Goal: Task Accomplishment & Management: Manage account settings

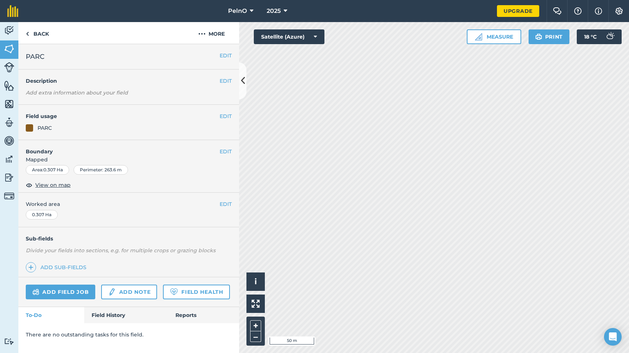
click at [13, 6] on img at bounding box center [12, 11] width 11 height 12
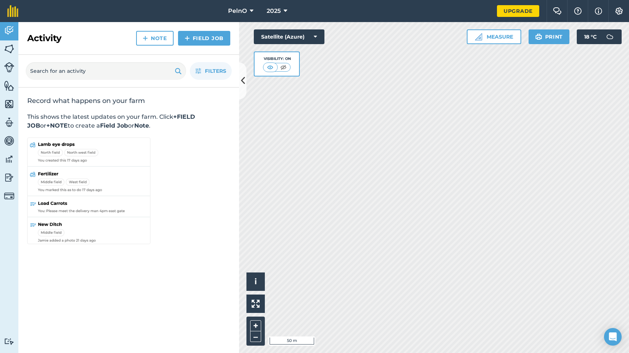
click at [246, 10] on span "PelnO" at bounding box center [237, 11] width 19 height 9
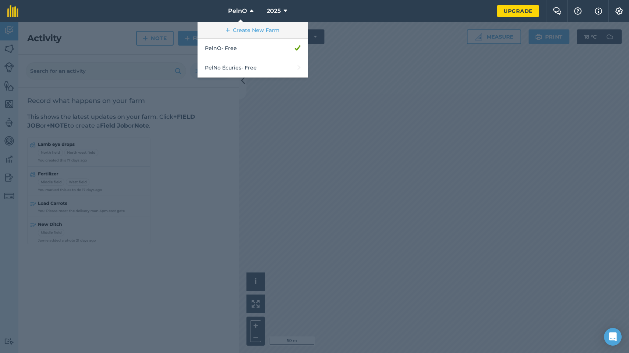
click at [255, 24] on link "Create New Farm" at bounding box center [252, 30] width 110 height 17
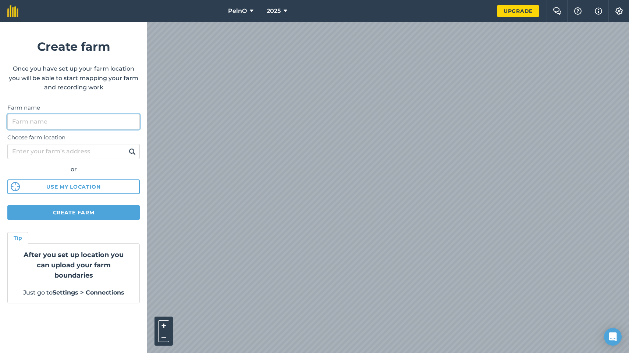
click at [99, 117] on input "Farm name" at bounding box center [73, 121] width 132 height 15
type input "PELNO"
click at [78, 207] on button "Create farm" at bounding box center [73, 212] width 132 height 15
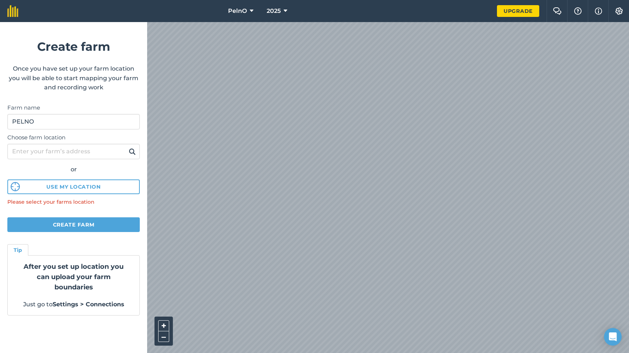
click at [79, 183] on button "Use my location" at bounding box center [73, 186] width 132 height 15
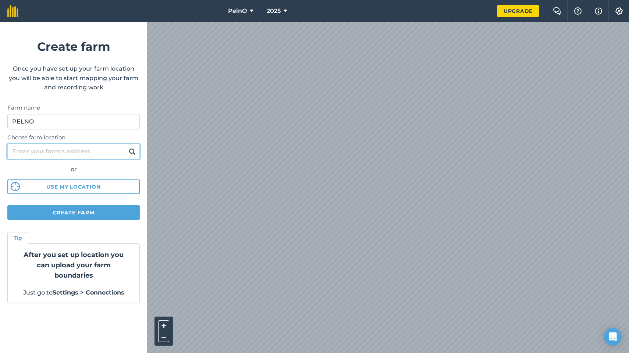
click at [84, 156] on input "Choose farm location" at bounding box center [73, 151] width 132 height 15
type input "[STREET_ADDRESS]"
click at [132, 151] on button at bounding box center [131, 152] width 11 height 10
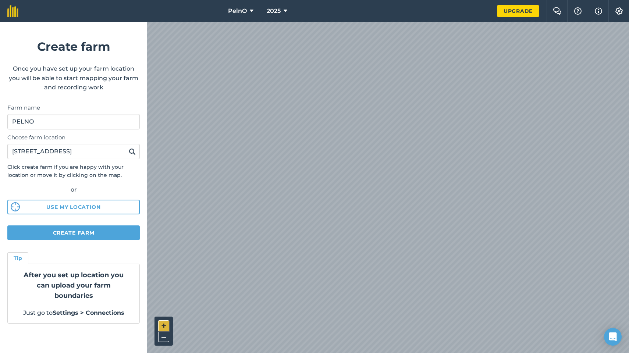
click at [160, 325] on button "+" at bounding box center [163, 325] width 11 height 11
click at [161, 334] on button "–" at bounding box center [163, 336] width 11 height 11
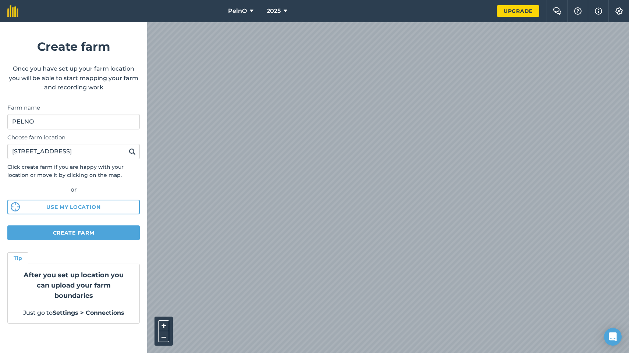
click at [115, 229] on button "Create farm" at bounding box center [73, 232] width 132 height 15
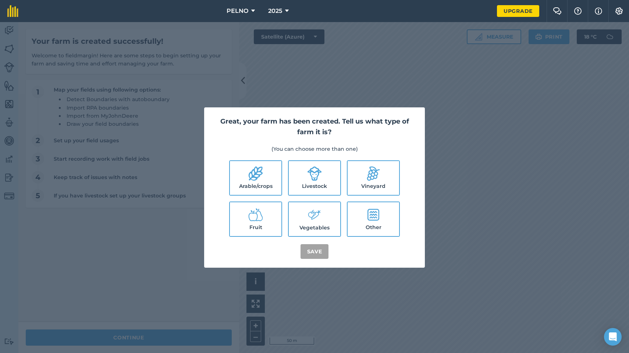
click at [310, 189] on label "Livestock" at bounding box center [314, 178] width 51 height 34
checkbox input "true"
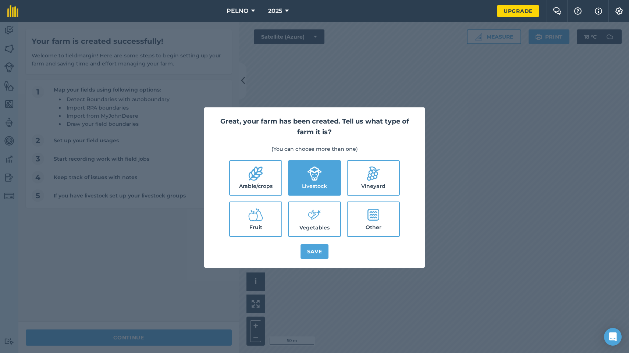
click at [314, 255] on button "Save" at bounding box center [314, 251] width 28 height 15
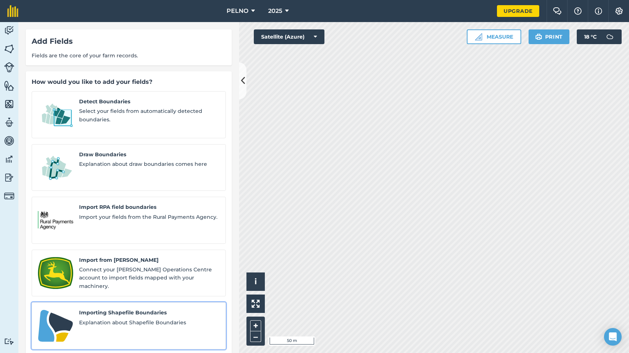
click at [132, 308] on span "Importing Shapefile Boundaries" at bounding box center [149, 312] width 140 height 8
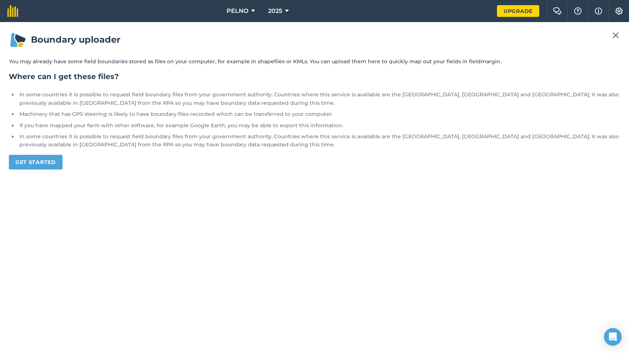
click at [57, 160] on link "Get started" at bounding box center [36, 162] width 54 height 15
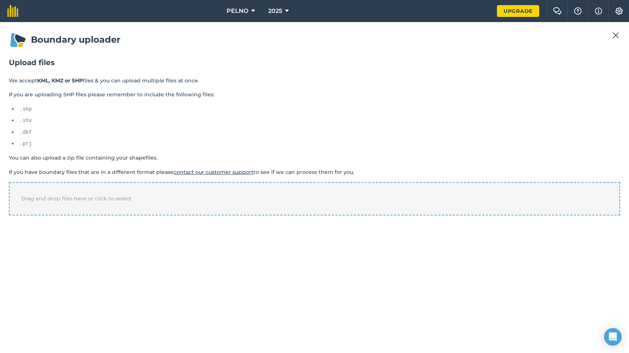
click at [82, 196] on span "Drag and drop files here or click to select" at bounding box center [76, 198] width 110 height 7
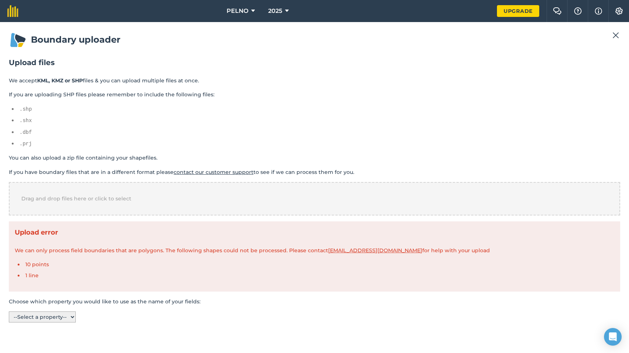
select select "name"
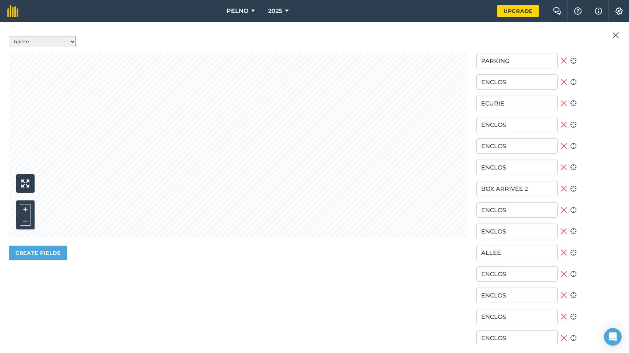
scroll to position [247, 0]
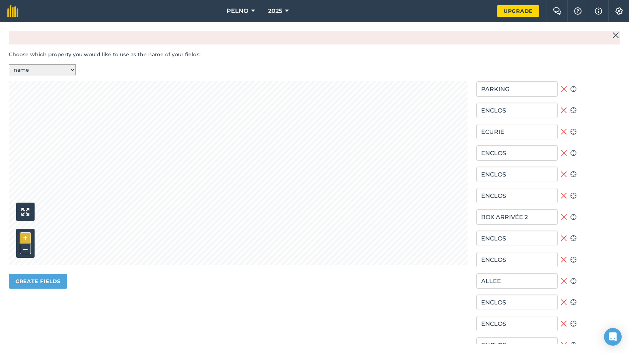
click at [24, 232] on button "+" at bounding box center [25, 237] width 11 height 11
click at [26, 232] on button "+" at bounding box center [25, 237] width 11 height 11
click at [24, 243] on button "–" at bounding box center [25, 248] width 11 height 11
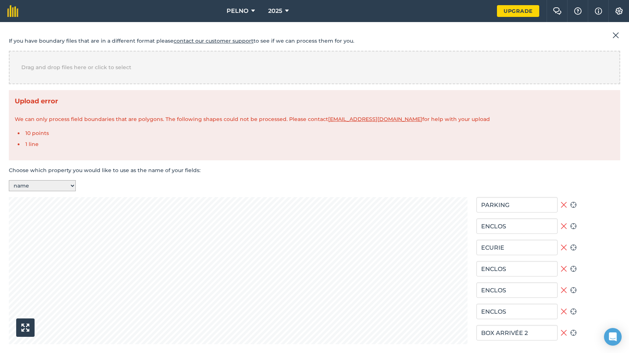
scroll to position [200, 0]
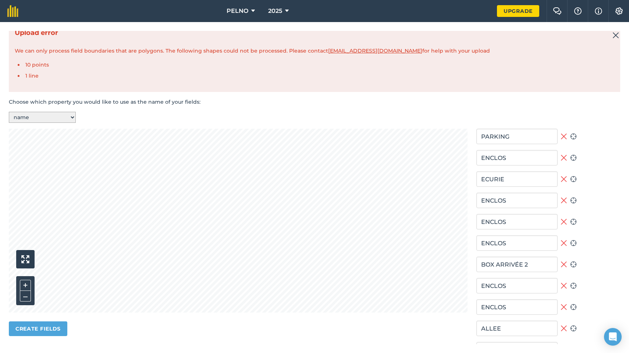
click at [53, 326] on button "Create fields" at bounding box center [38, 328] width 58 height 15
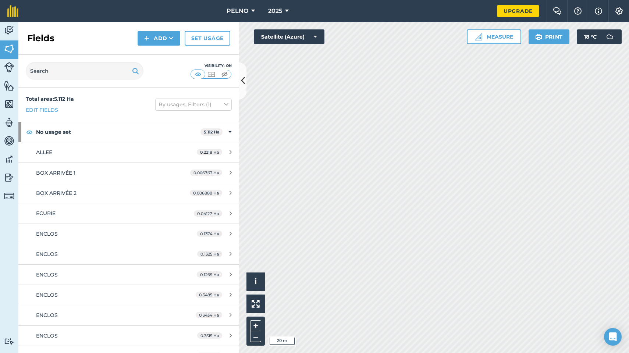
click at [246, 14] on span "PELNO" at bounding box center [237, 11] width 22 height 9
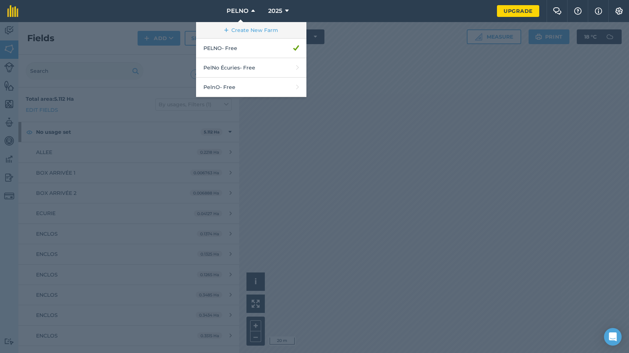
click at [262, 34] on link "Create New Farm" at bounding box center [251, 30] width 110 height 17
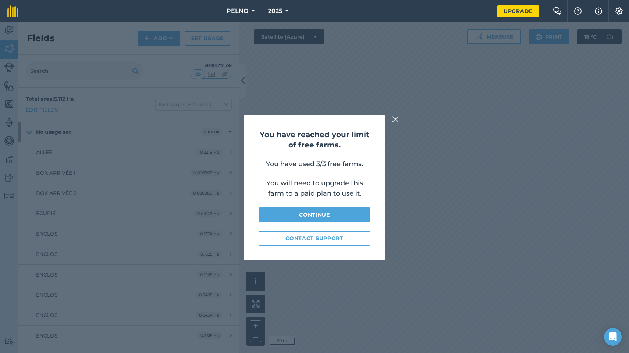
click at [394, 118] on img at bounding box center [395, 119] width 7 height 9
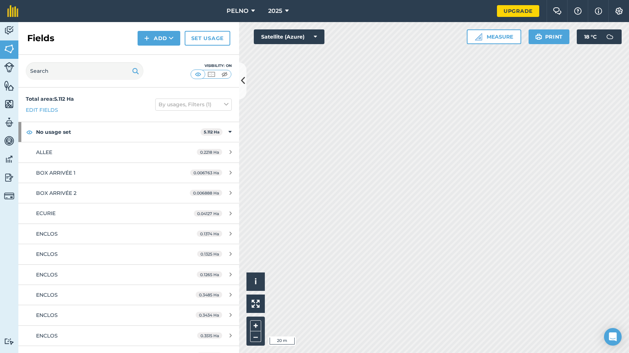
click at [253, 12] on icon at bounding box center [253, 11] width 4 height 9
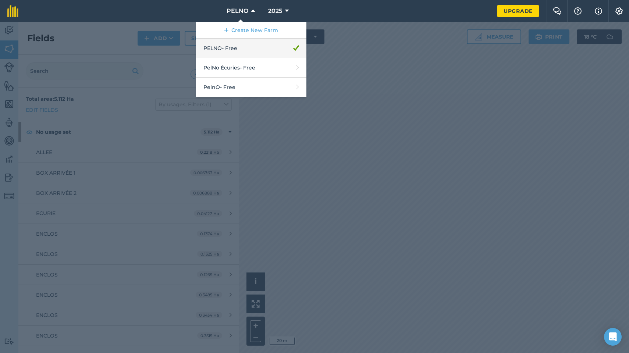
click at [248, 53] on link "PELNO - Free" at bounding box center [251, 48] width 110 height 19
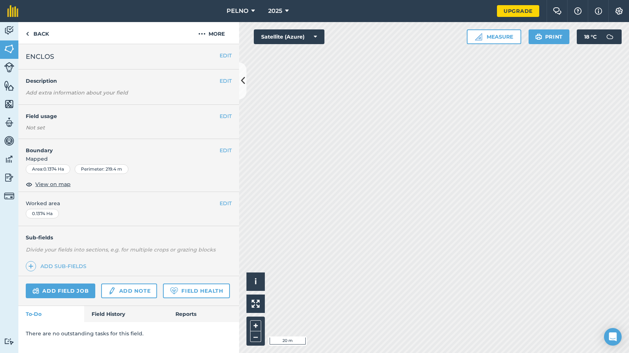
click at [67, 181] on span "View on map" at bounding box center [52, 184] width 35 height 8
click at [257, 329] on button "+" at bounding box center [255, 325] width 11 height 11
click at [224, 204] on button "EDIT" at bounding box center [225, 203] width 12 height 8
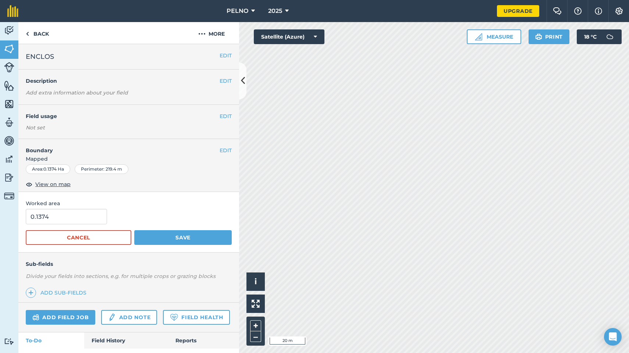
click at [124, 238] on button "Cancel" at bounding box center [79, 237] width 106 height 15
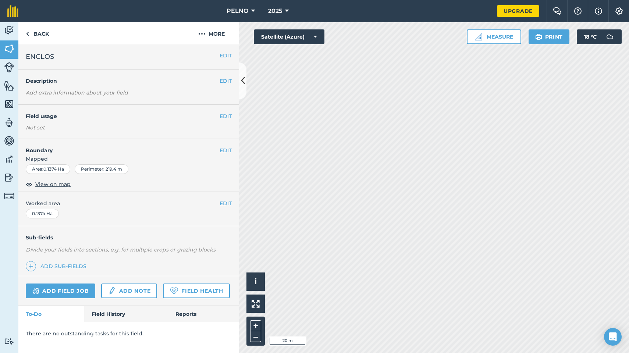
click at [228, 151] on button "EDIT" at bounding box center [225, 150] width 12 height 8
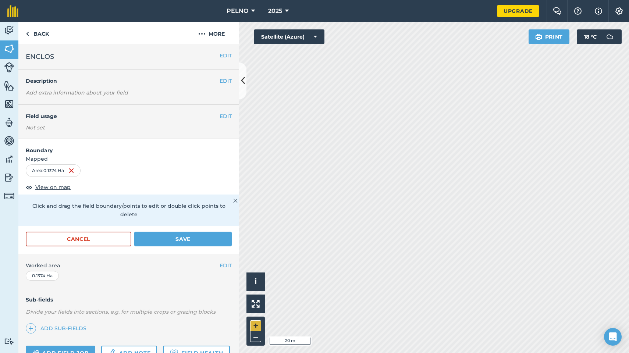
click at [254, 326] on button "+" at bounding box center [255, 325] width 11 height 11
click at [48, 37] on link "Back" at bounding box center [37, 33] width 38 height 22
click at [45, 35] on link "Back" at bounding box center [37, 33] width 38 height 22
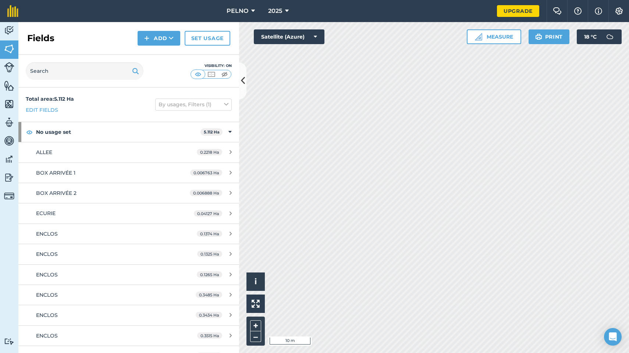
click at [13, 69] on img at bounding box center [9, 67] width 10 height 10
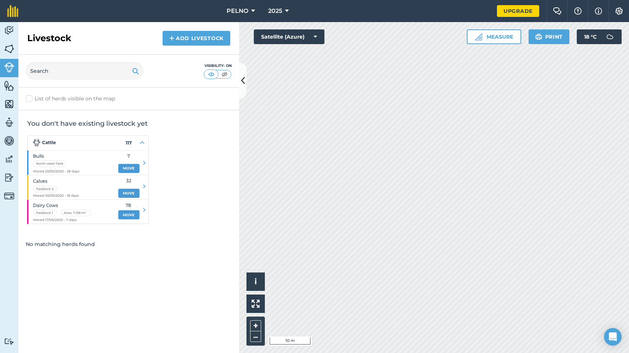
click at [184, 39] on link "Add Livestock" at bounding box center [196, 38] width 68 height 15
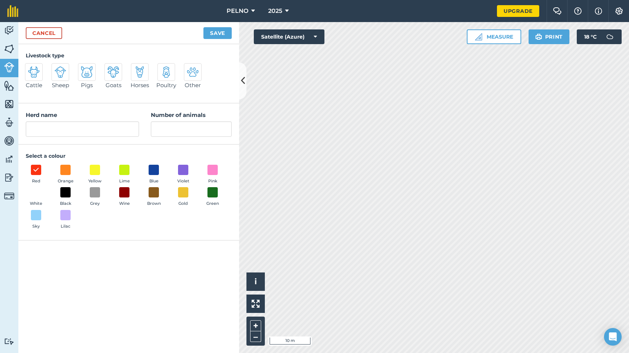
click at [144, 66] on img at bounding box center [140, 72] width 12 height 12
click at [136, 66] on input "Horses" at bounding box center [134, 65] width 5 height 5
radio input "true"
type input "Horses"
click at [177, 128] on input "Number of animals" at bounding box center [191, 128] width 81 height 15
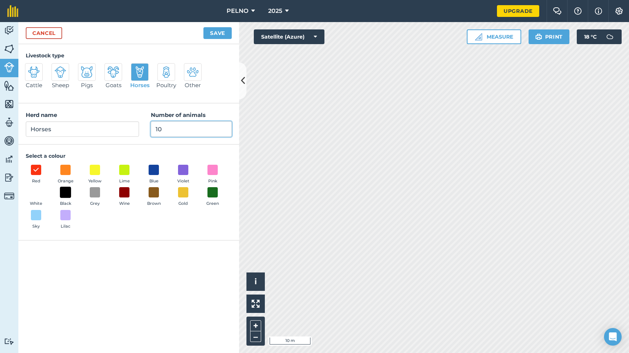
type input "10"
click at [65, 195] on span at bounding box center [65, 192] width 11 height 11
click at [218, 34] on button "Save" at bounding box center [217, 33] width 28 height 12
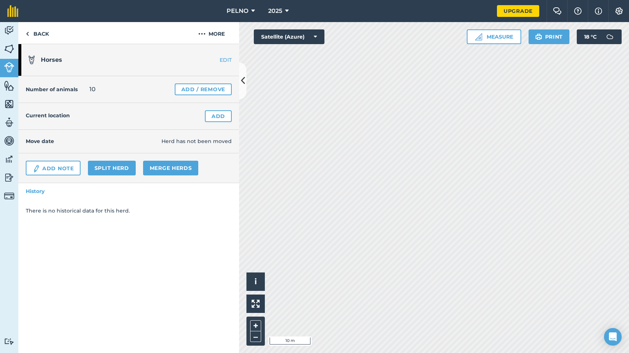
click at [217, 117] on link "Add" at bounding box center [218, 116] width 27 height 12
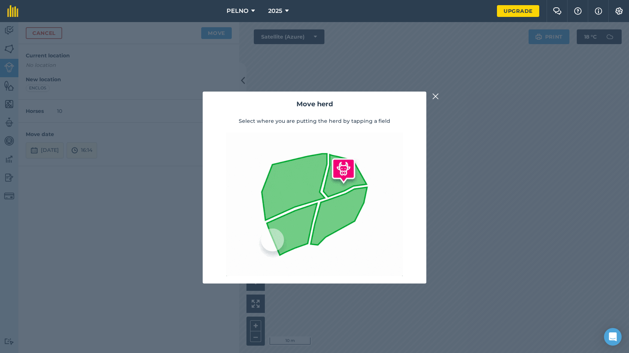
click at [434, 98] on img at bounding box center [435, 96] width 7 height 9
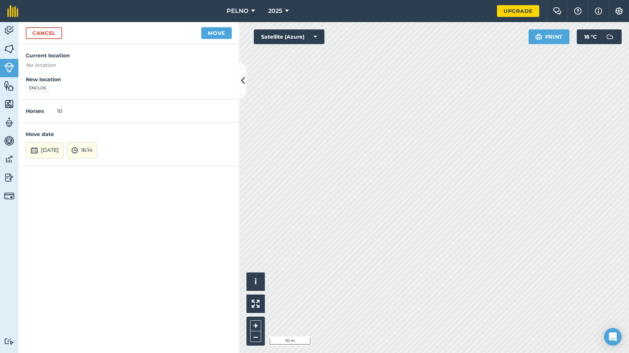
click at [222, 35] on button "Move" at bounding box center [216, 33] width 31 height 12
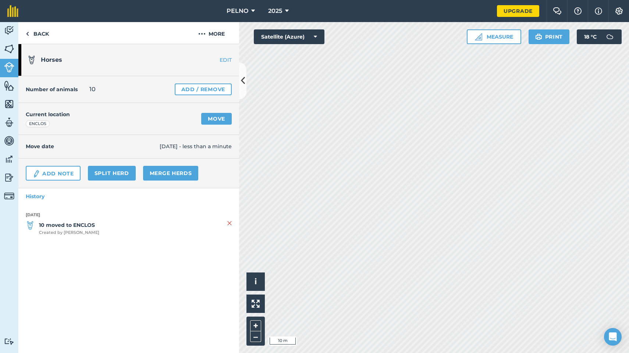
click at [243, 75] on icon at bounding box center [243, 80] width 4 height 13
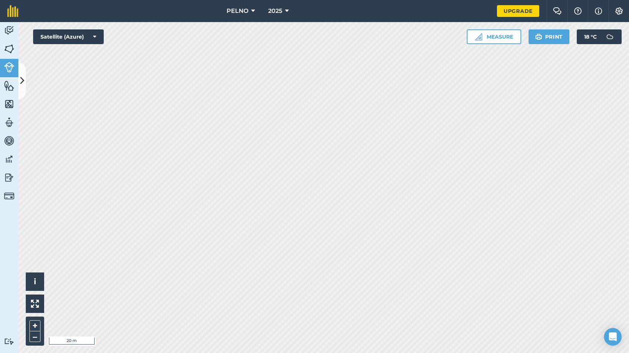
click at [11, 92] on link "Features" at bounding box center [9, 86] width 18 height 18
click at [21, 86] on icon at bounding box center [22, 80] width 4 height 13
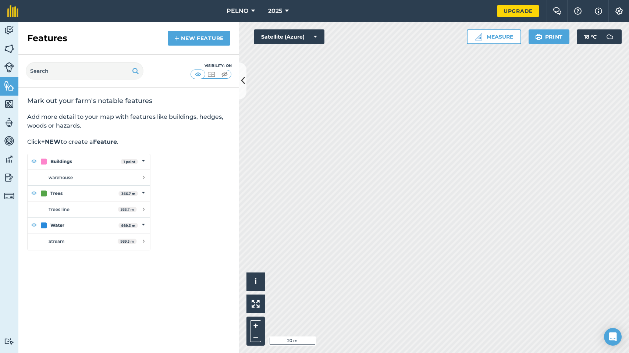
click at [190, 38] on link "New feature" at bounding box center [199, 38] width 62 height 15
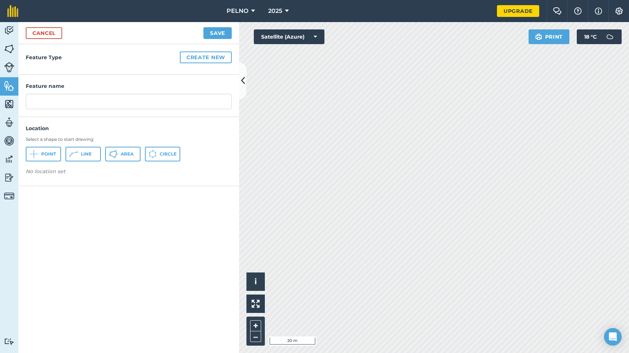
click at [114, 150] on icon at bounding box center [113, 154] width 9 height 9
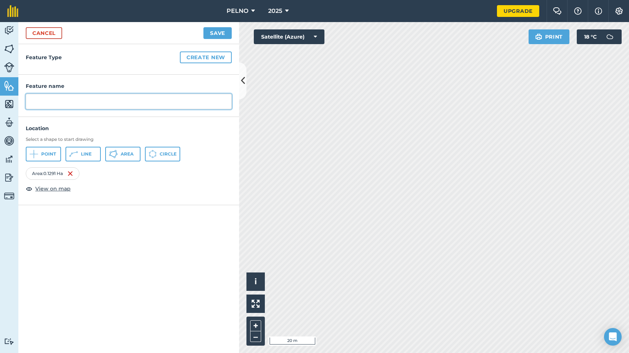
click at [178, 103] on input "text" at bounding box center [129, 101] width 206 height 15
type input "TEST"
click at [214, 54] on button "Create new" at bounding box center [206, 57] width 52 height 12
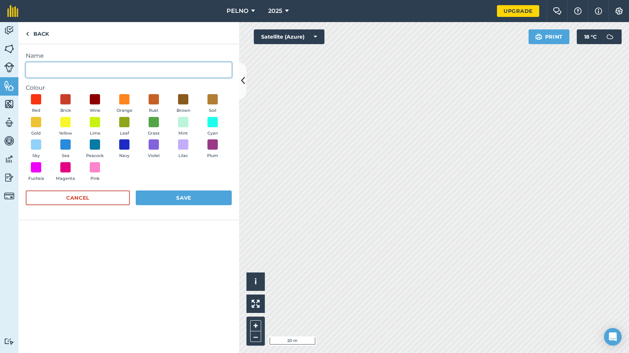
click at [199, 65] on input "Name" at bounding box center [129, 69] width 206 height 15
type input "TEST"
click at [131, 147] on button "Navy" at bounding box center [124, 149] width 21 height 20
click at [160, 194] on button "Save" at bounding box center [184, 197] width 96 height 15
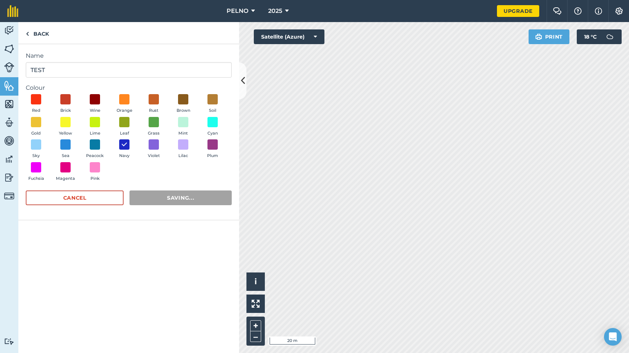
radio input "true"
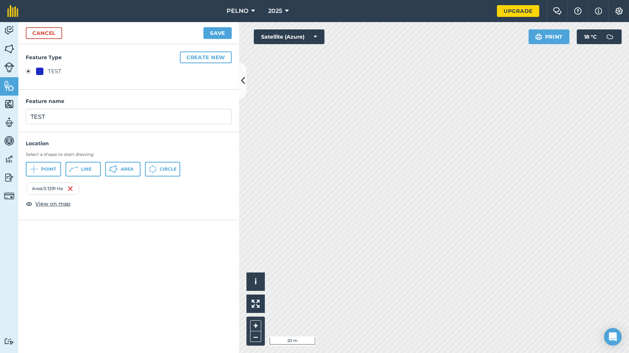
click at [225, 33] on button "Save" at bounding box center [217, 33] width 28 height 12
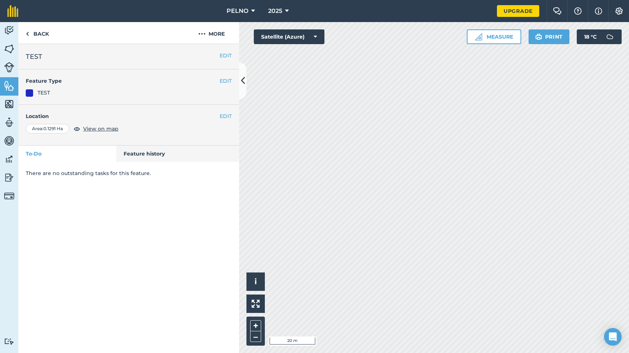
click at [10, 103] on img at bounding box center [9, 104] width 10 height 11
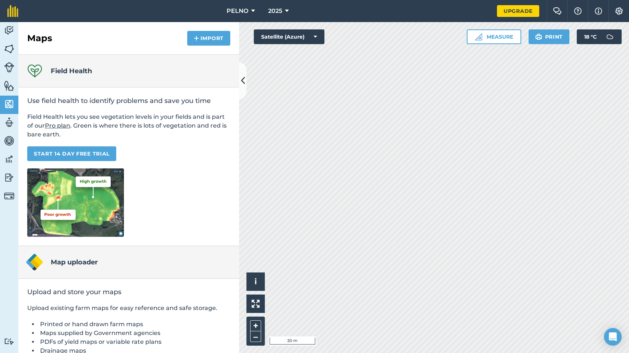
click at [8, 121] on img at bounding box center [9, 122] width 10 height 11
select select "MEMBER"
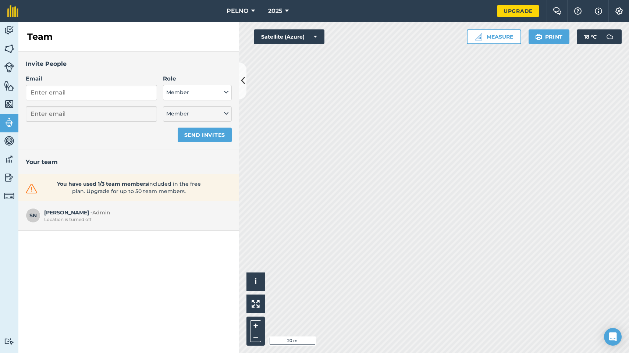
click at [8, 134] on link "Vehicles" at bounding box center [9, 141] width 18 height 18
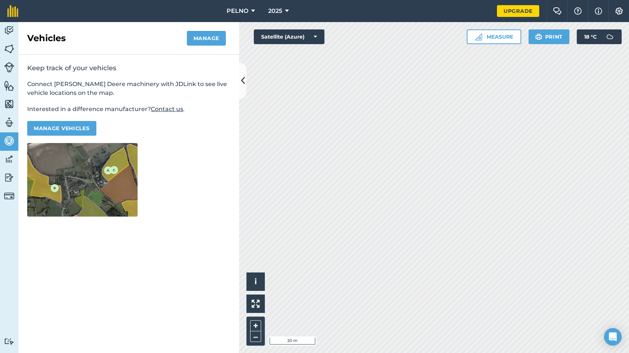
click at [9, 154] on img at bounding box center [9, 159] width 10 height 11
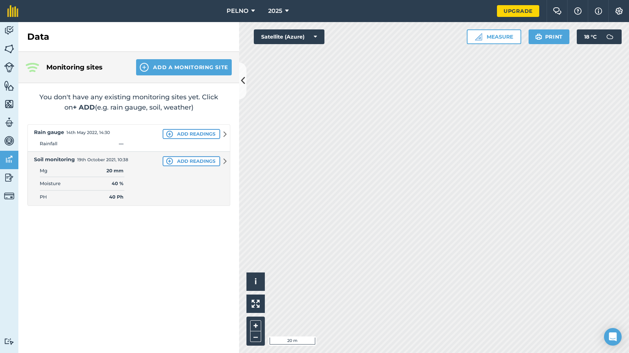
click at [9, 171] on link "Reporting" at bounding box center [9, 178] width 18 height 18
